Goal: Information Seeking & Learning: Learn about a topic

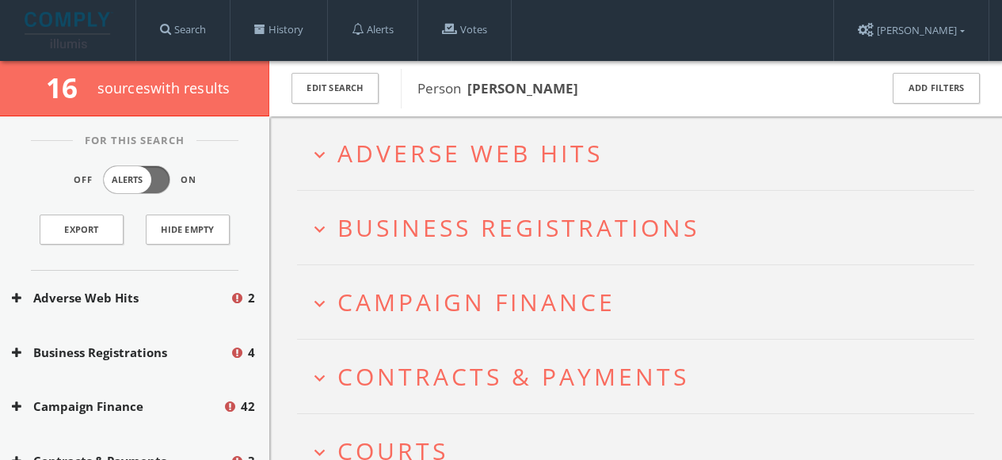
click at [368, 228] on span "Business Registrations" at bounding box center [519, 228] width 362 height 32
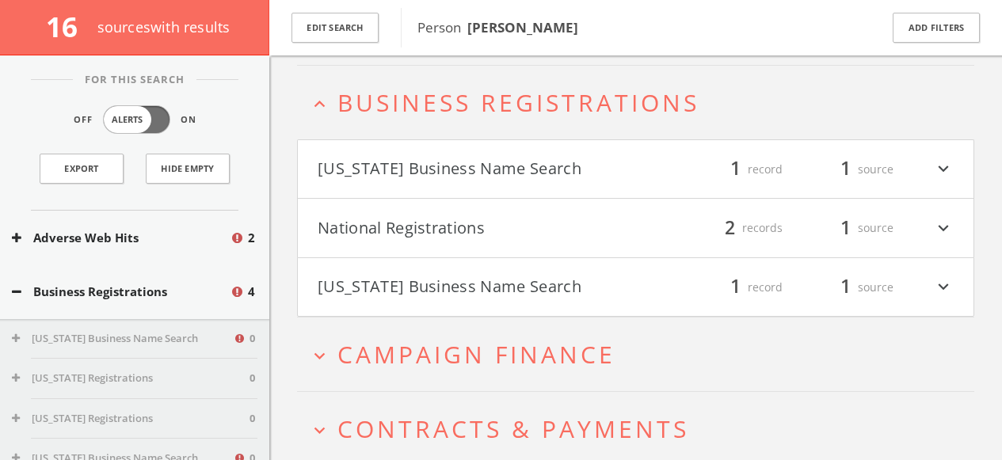
scroll to position [135, 0]
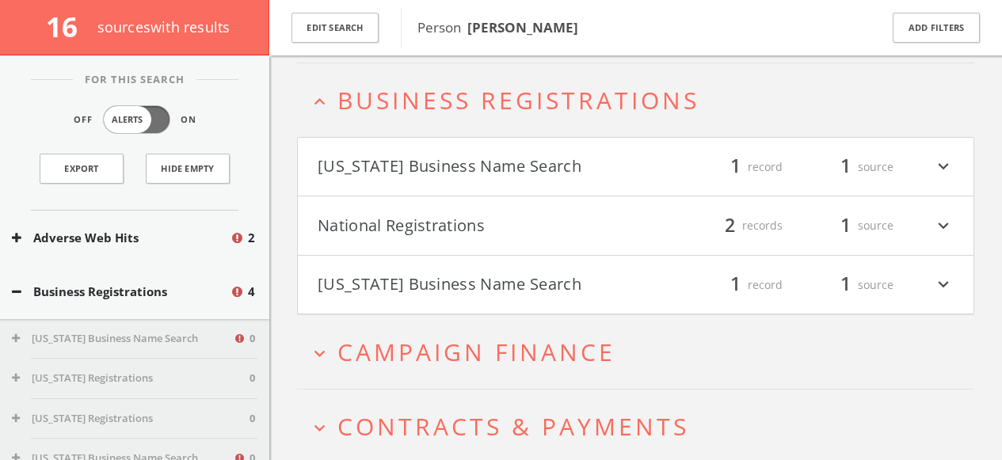
click at [397, 345] on span "Campaign Finance" at bounding box center [477, 352] width 278 height 32
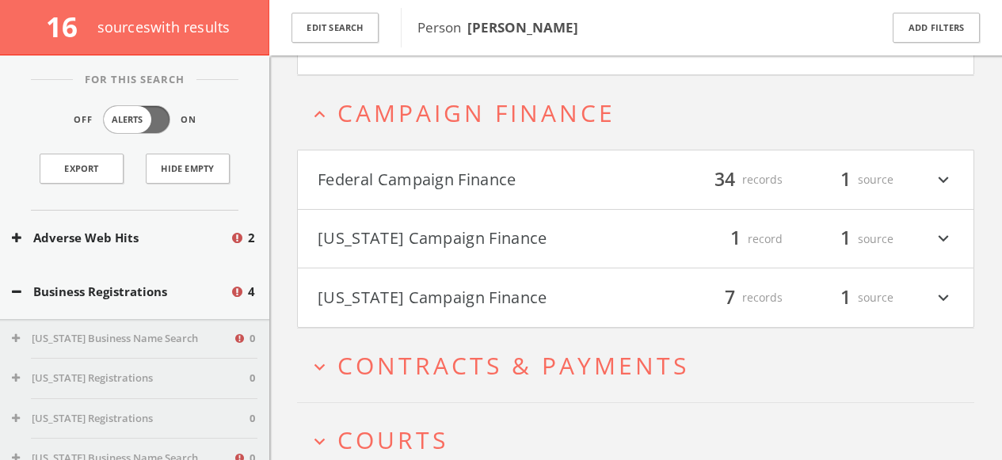
scroll to position [395, 0]
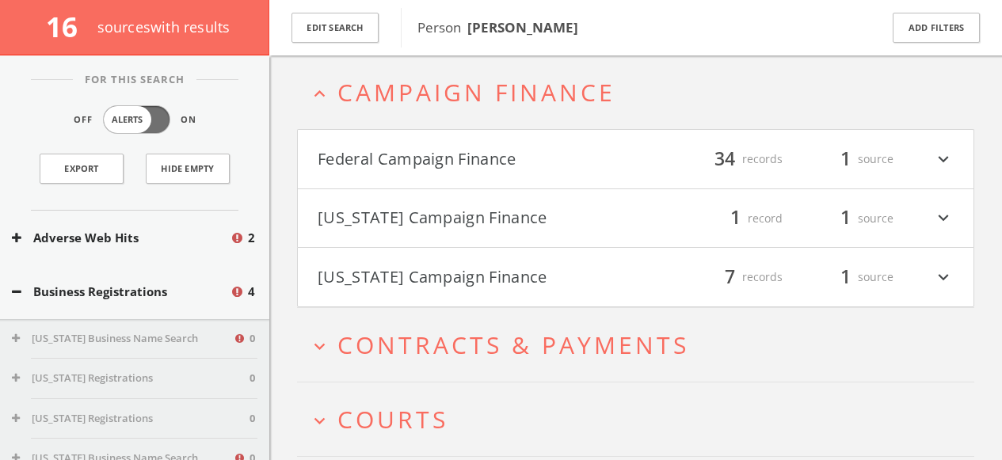
click at [446, 162] on button "Federal Campaign Finance" at bounding box center [477, 159] width 319 height 27
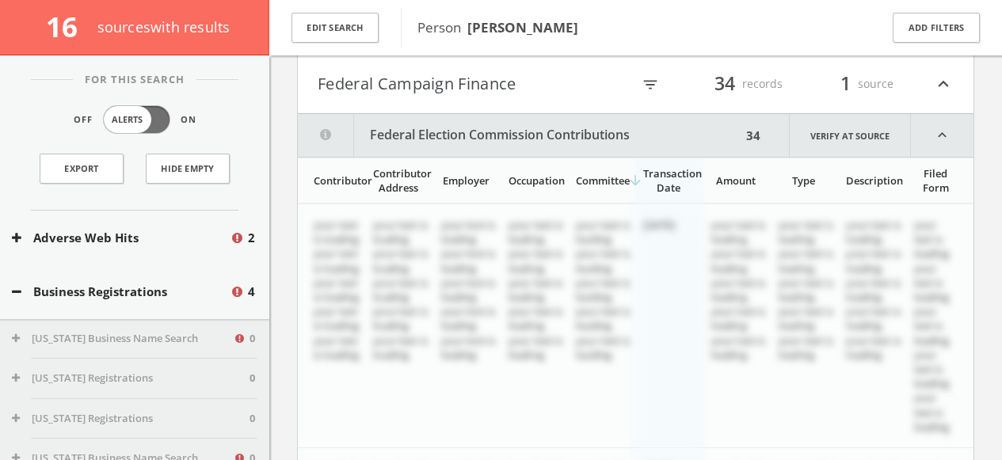
scroll to position [458, 0]
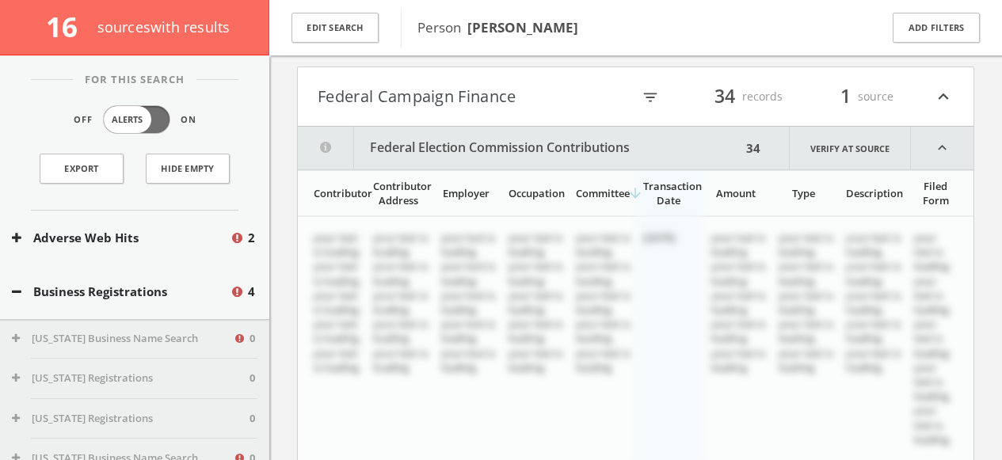
click at [392, 102] on button "Federal Campaign Finance" at bounding box center [475, 96] width 314 height 27
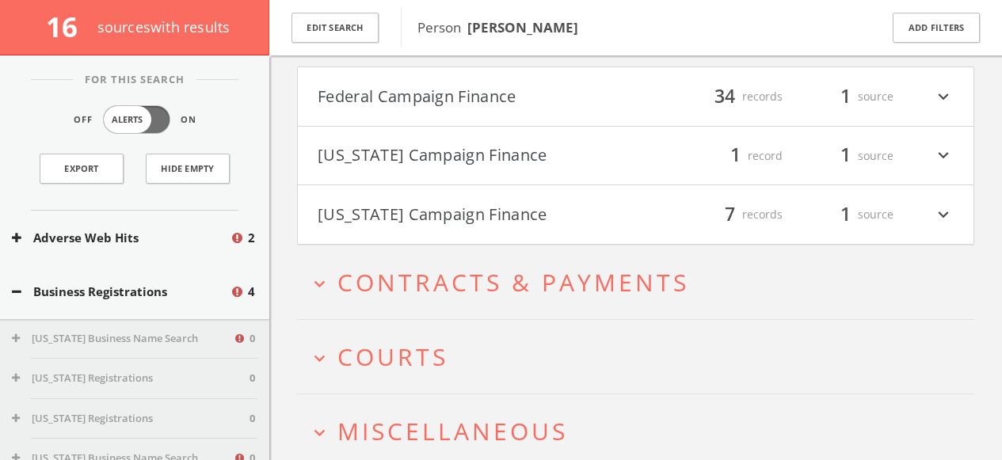
click at [392, 102] on button "Federal Campaign Finance" at bounding box center [477, 96] width 319 height 27
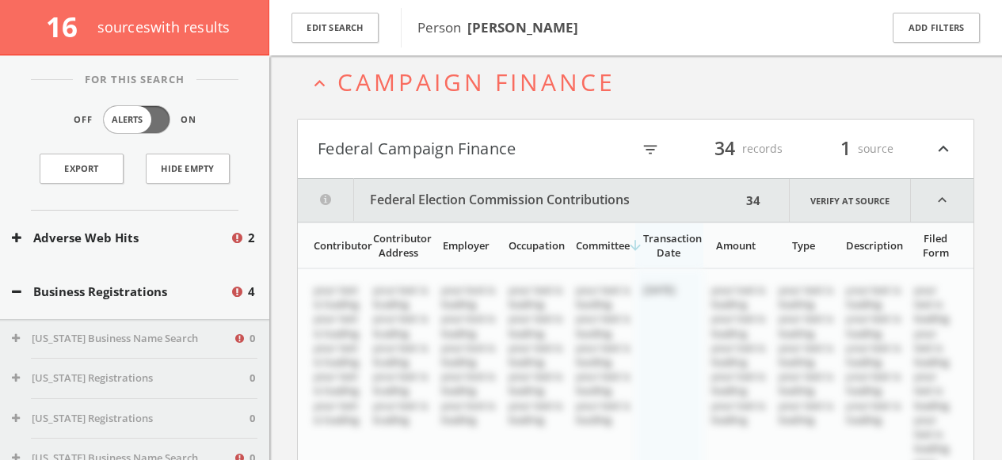
scroll to position [331, 0]
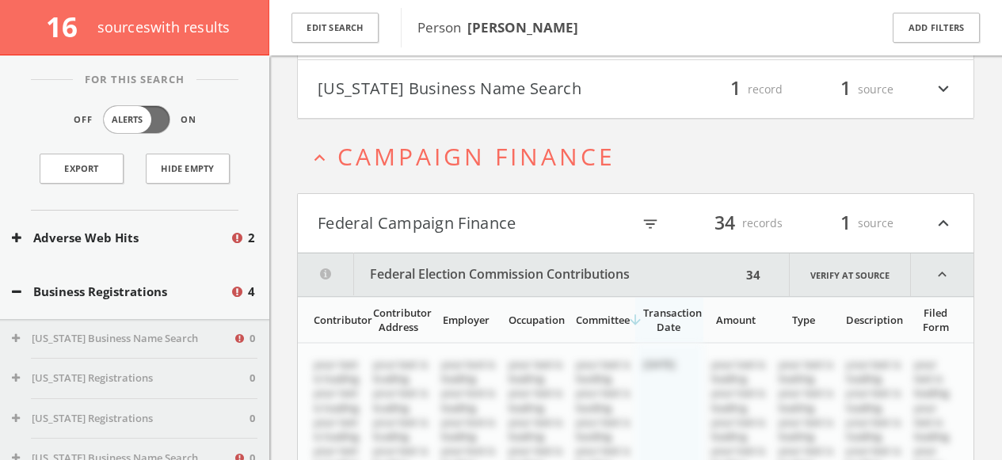
click at [399, 227] on button "Federal Campaign Finance" at bounding box center [475, 223] width 314 height 27
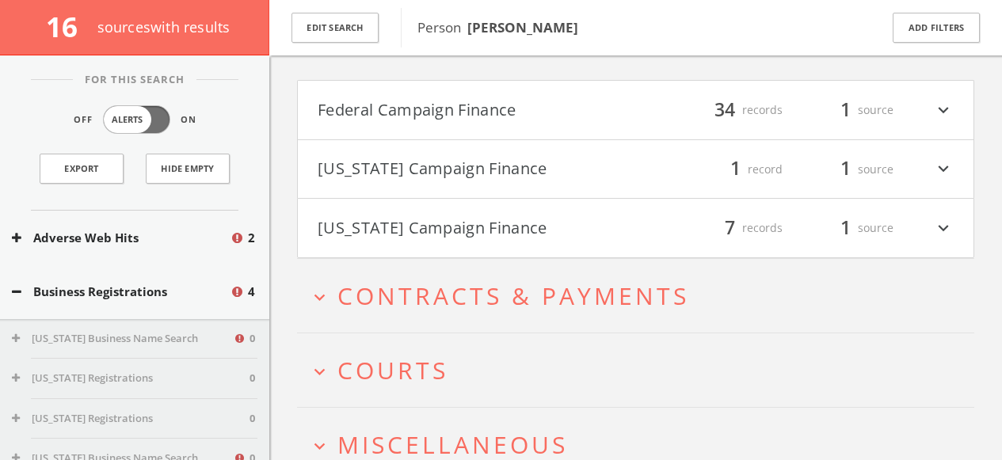
click at [376, 311] on span "Contracts & Payments" at bounding box center [514, 296] width 352 height 32
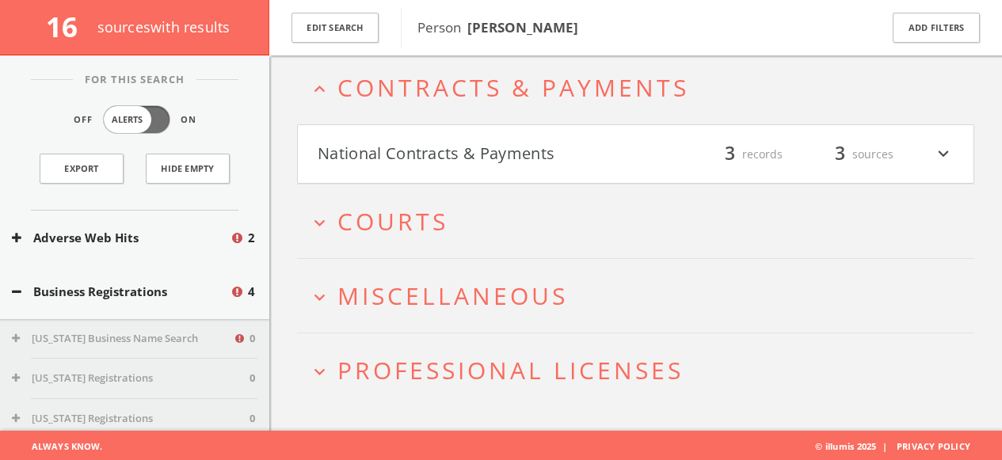
click at [448, 170] on h4 "National Contracts & Payments filter_list 3 records 3 sources expand_more" at bounding box center [636, 154] width 676 height 59
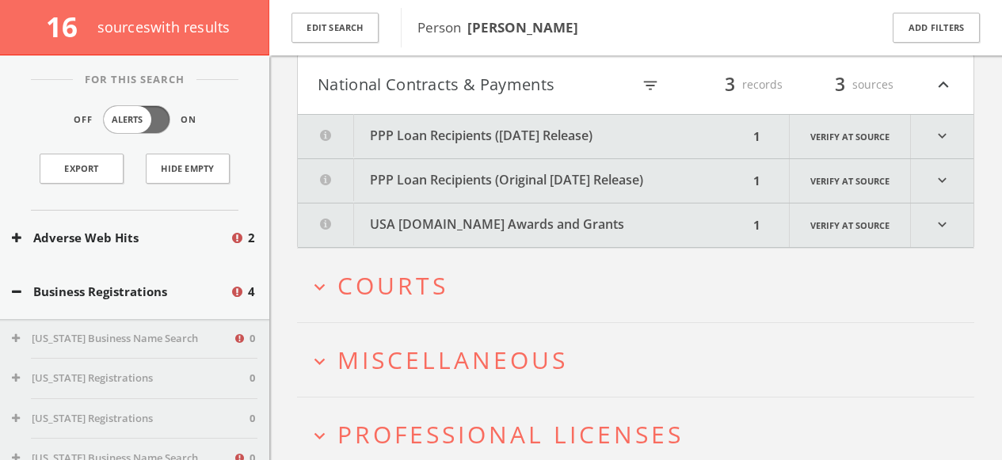
click at [455, 140] on button "PPP Loan Recipients ([DATE] Release)" at bounding box center [523, 137] width 451 height 44
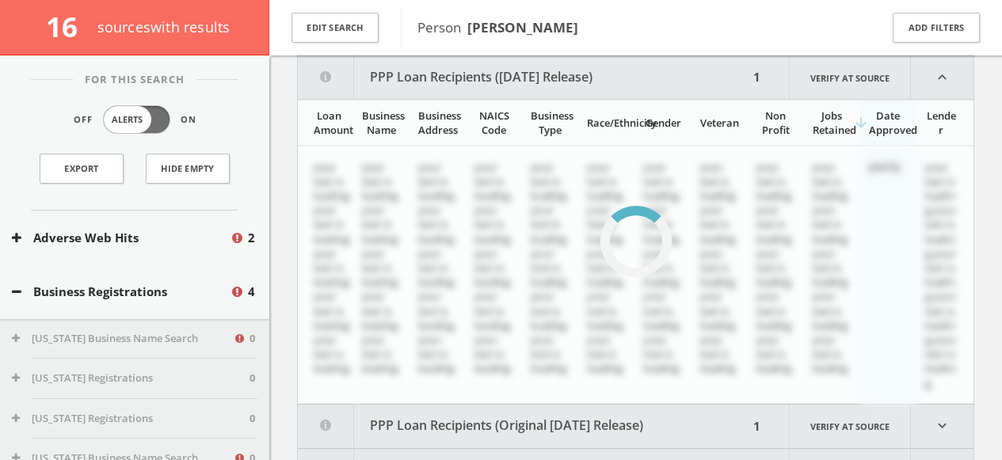
scroll to position [773, 0]
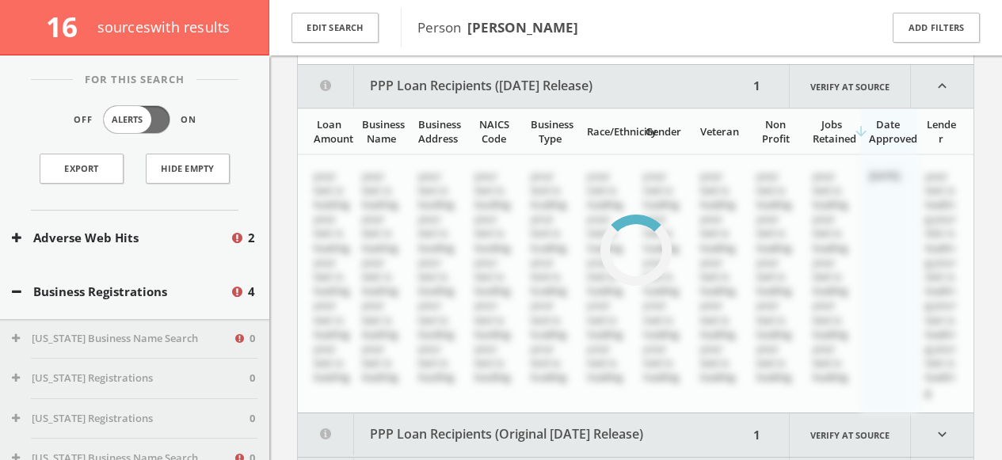
click at [938, 89] on icon "expand_less" at bounding box center [942, 86] width 63 height 43
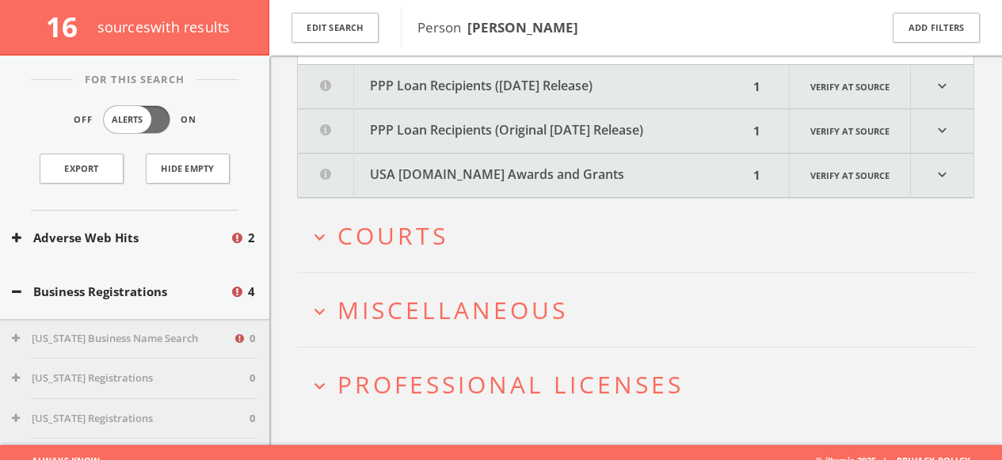
click at [390, 229] on span "Courts" at bounding box center [393, 235] width 111 height 32
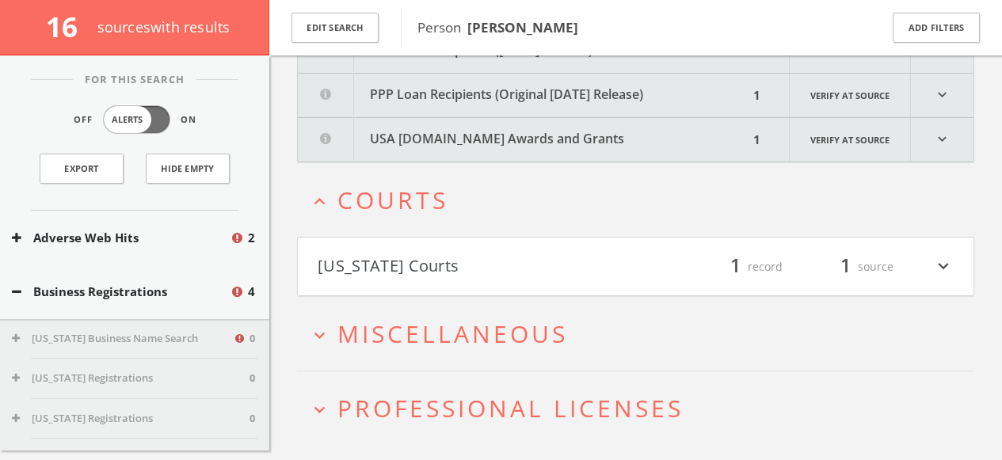
scroll to position [849, 0]
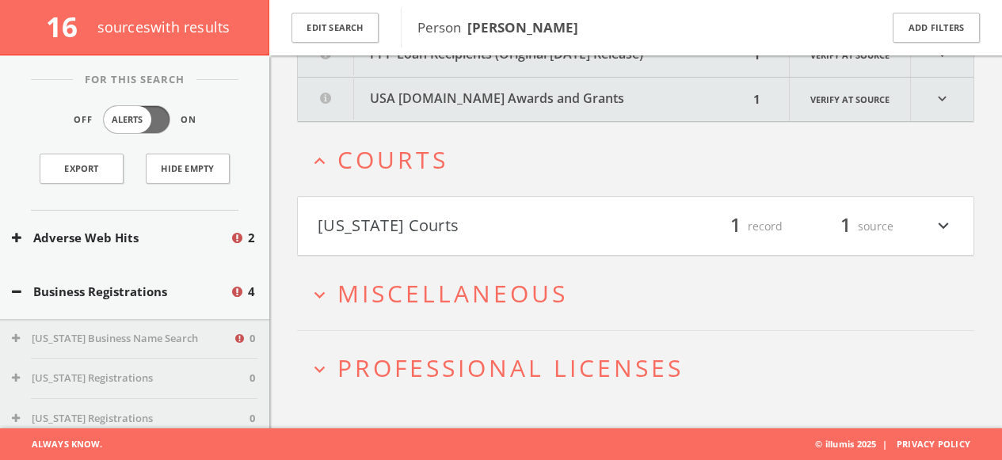
click at [371, 292] on span "Miscellaneous" at bounding box center [453, 293] width 231 height 32
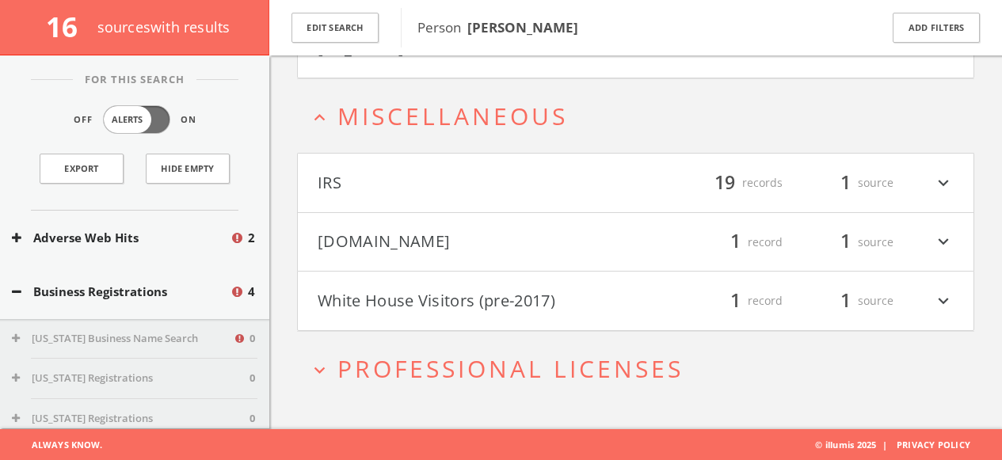
click at [393, 245] on button "[DOMAIN_NAME]" at bounding box center [477, 242] width 319 height 27
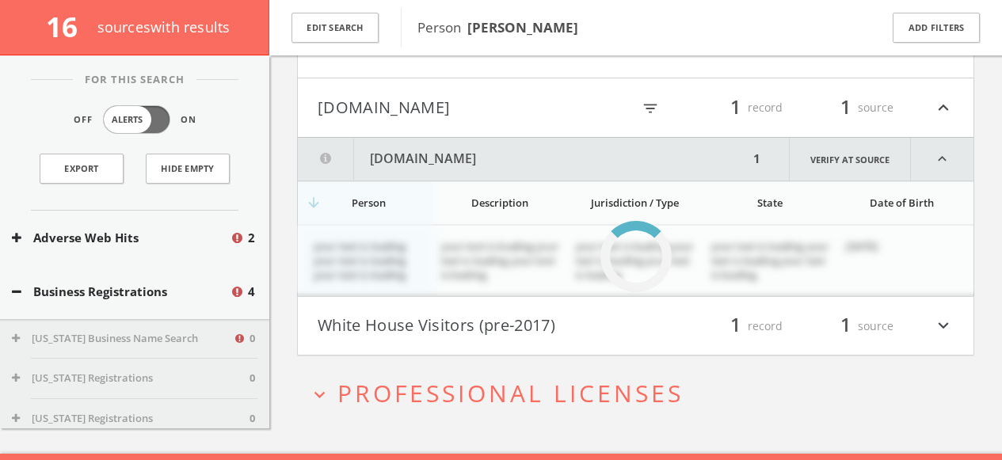
scroll to position [1186, 0]
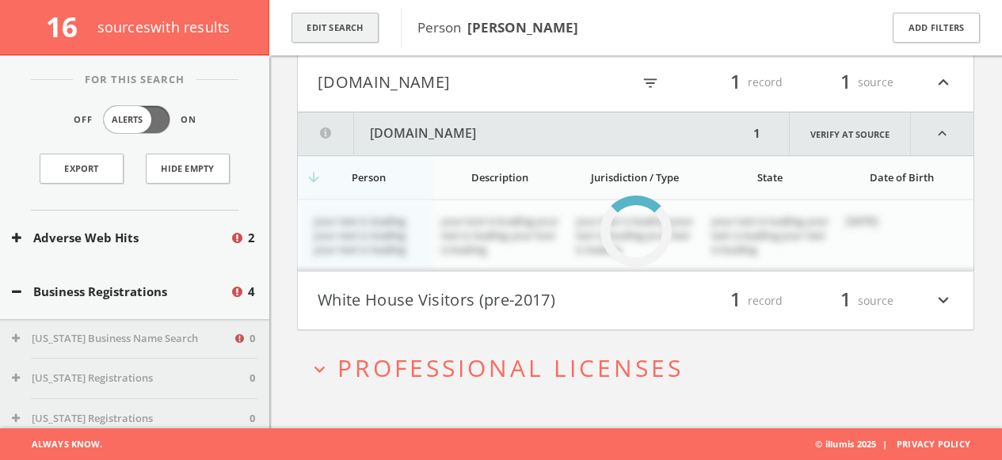
click at [323, 31] on button "Edit Search" at bounding box center [335, 28] width 87 height 31
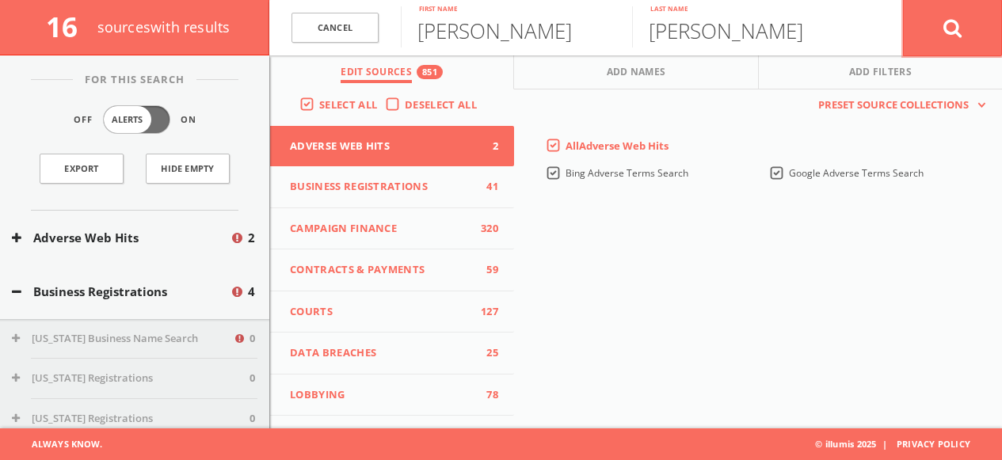
click at [944, 35] on icon at bounding box center [953, 28] width 19 height 20
